Goal: Check status: Check status

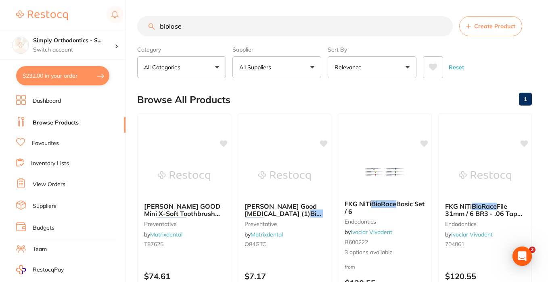
click at [45, 206] on link "Suppliers" at bounding box center [45, 207] width 24 height 8
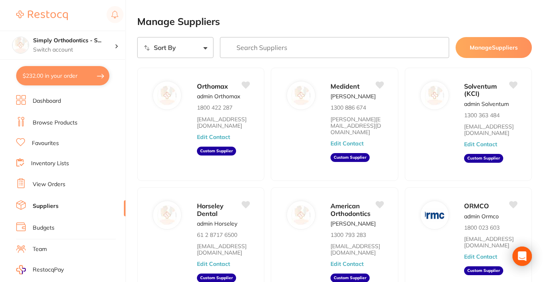
click at [46, 184] on link "View Orders" at bounding box center [49, 185] width 33 height 8
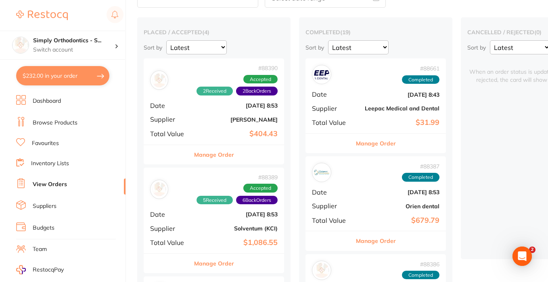
click at [213, 154] on button "Manage Order" at bounding box center [214, 154] width 40 height 19
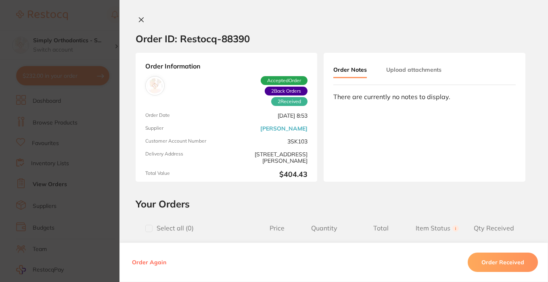
click at [213, 154] on span "Delivery Address" at bounding box center [184, 157] width 78 height 13
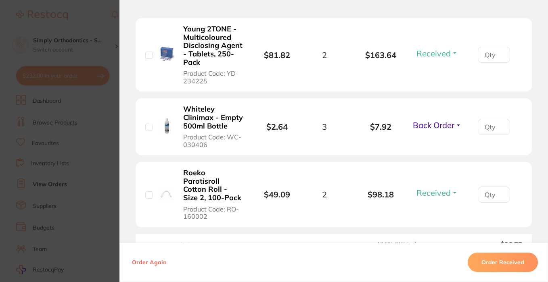
scroll to position [328, 0]
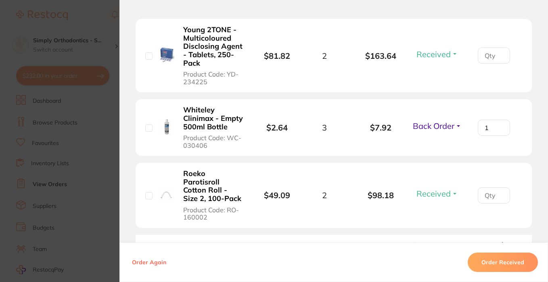
type input "2"
click at [483, 149] on li "Whiteley Clinimax - Empty 500ml Bottle Product Code: WC-030406 $2.64 3 $7.92 Ba…" at bounding box center [334, 127] width 396 height 57
click at [107, 169] on section "Order ID: Restocq- 88390 Order Information 2 Received 2 Back Orders Accepted Or…" at bounding box center [274, 141] width 548 height 282
